Goal: Navigation & Orientation: Find specific page/section

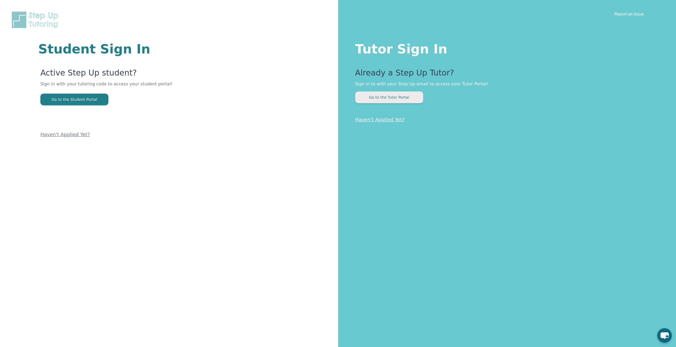
click at [394, 96] on button "Go to the Tutor Portal" at bounding box center [389, 97] width 68 height 12
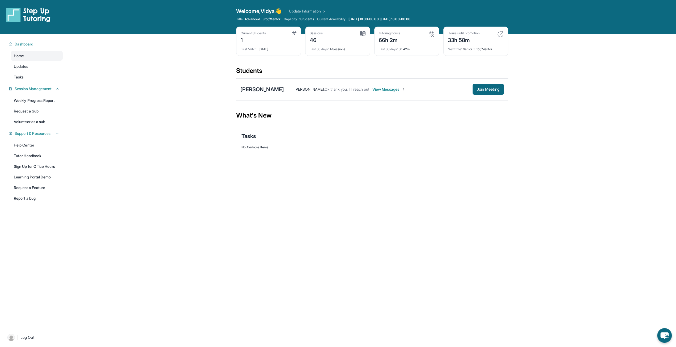
click at [25, 53] on link "Home" at bounding box center [37, 56] width 52 height 10
click at [31, 18] on img at bounding box center [28, 14] width 44 height 15
click at [38, 166] on link "Sign Up for Office Hours" at bounding box center [37, 167] width 52 height 10
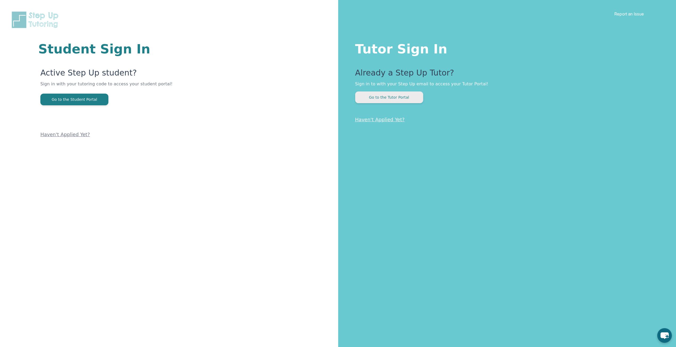
click at [381, 101] on button "Go to the Tutor Portal" at bounding box center [389, 97] width 68 height 12
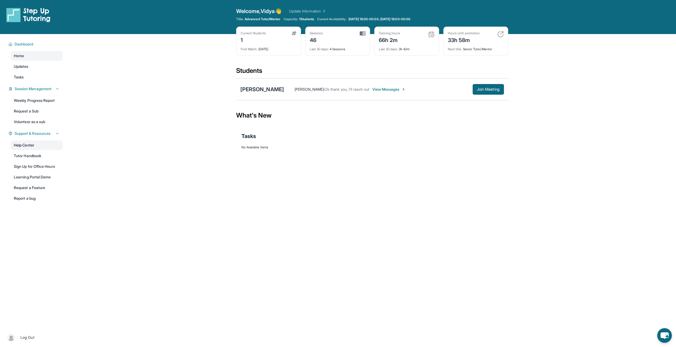
click at [26, 145] on link "Help Center" at bounding box center [37, 145] width 52 height 10
click at [668, 337] on icon "chat-button" at bounding box center [665, 335] width 16 height 16
